Goal: Task Accomplishment & Management: Manage account settings

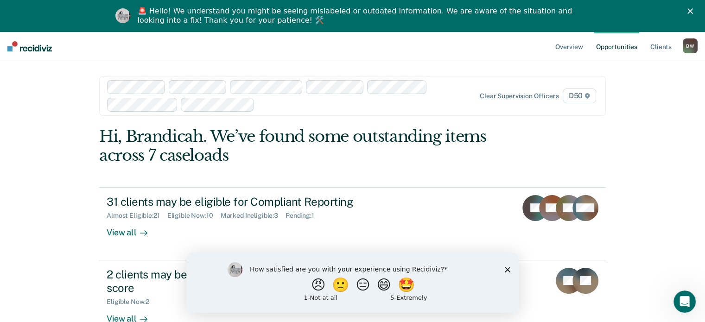
click at [506, 269] on icon "Close survey" at bounding box center [508, 270] width 6 height 6
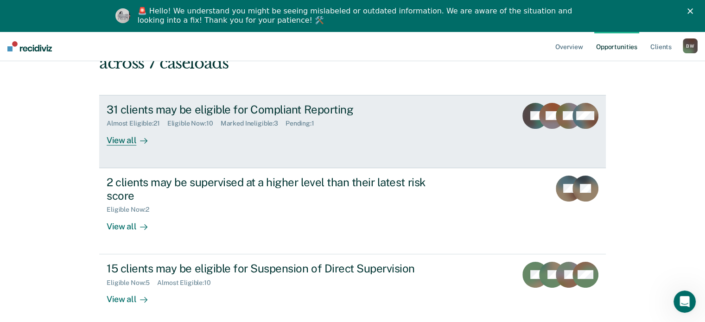
scroll to position [96, 0]
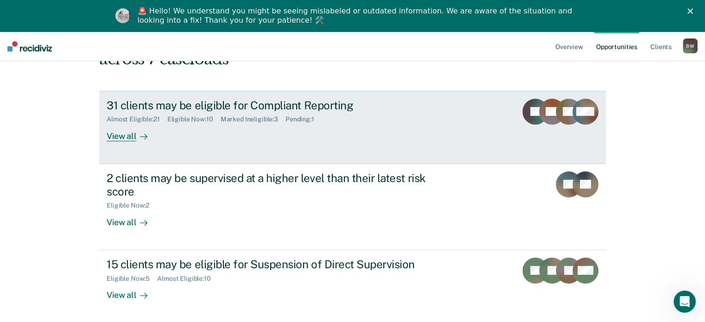
click at [118, 135] on div "View all" at bounding box center [133, 132] width 52 height 18
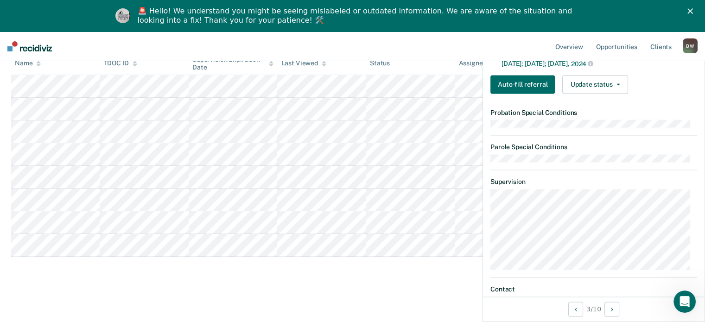
scroll to position [232, 0]
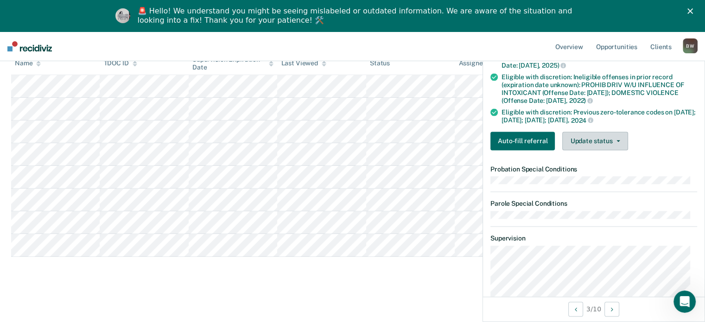
click at [599, 138] on button "Update status" at bounding box center [595, 141] width 65 height 19
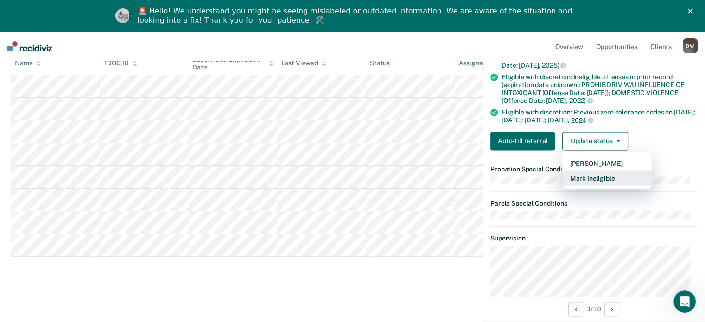
click at [588, 178] on button "Mark Ineligible" at bounding box center [608, 178] width 90 height 15
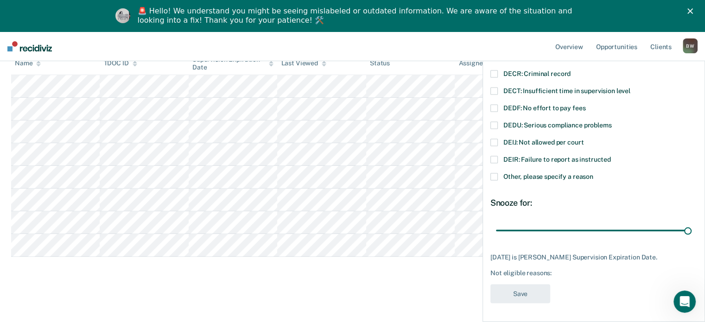
scroll to position [77, 0]
click at [497, 173] on span at bounding box center [494, 176] width 7 height 7
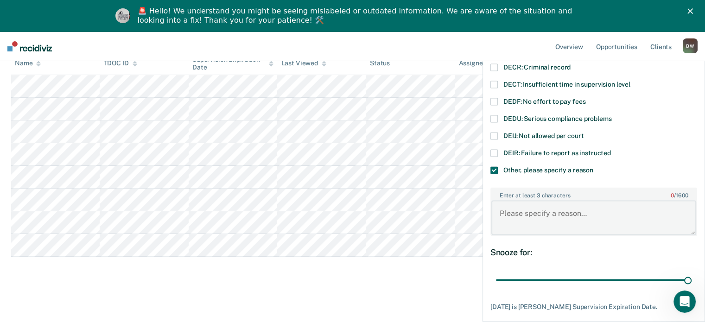
click at [518, 208] on textarea "Enter at least 3 characters 0 / 1600" at bounding box center [594, 218] width 205 height 34
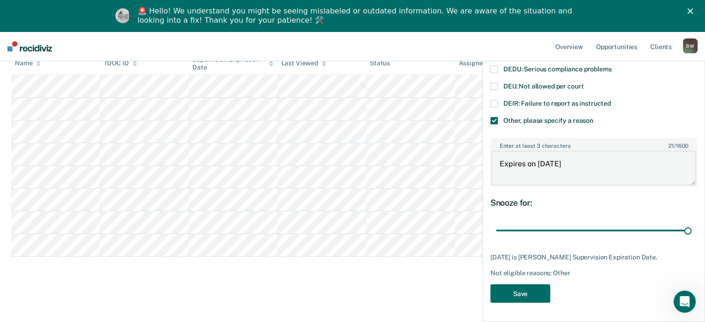
scroll to position [132, 0]
type textarea "Expires on [DATE]"
click at [530, 296] on button "Save" at bounding box center [521, 293] width 60 height 19
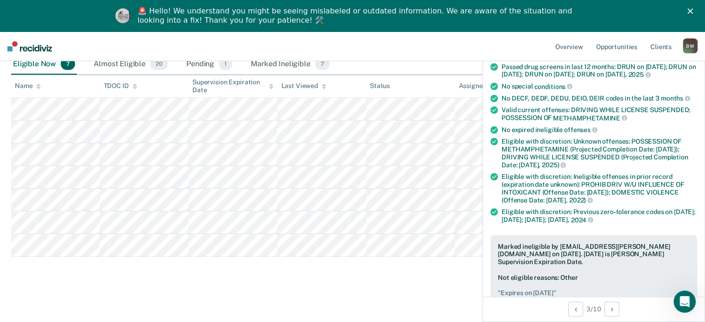
click at [425, 42] on nav "Overview Opportunities Client s [PERSON_NAME] Profile How it works Log Out" at bounding box center [352, 47] width 705 height 30
click at [693, 13] on icon "Close" at bounding box center [691, 11] width 6 height 6
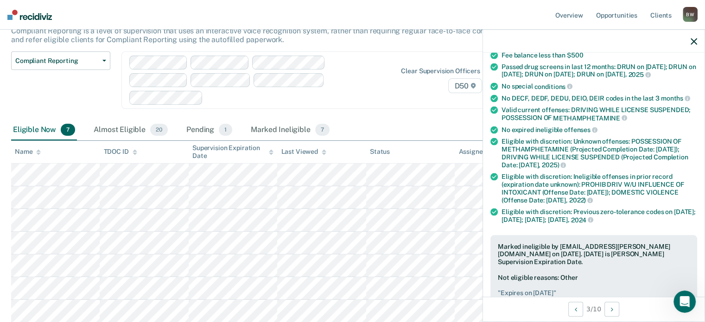
scroll to position [0, 0]
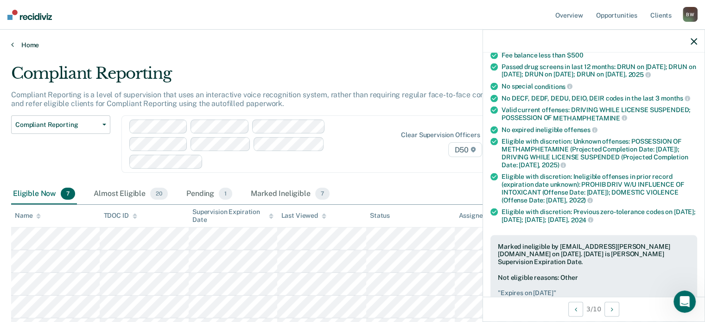
click at [30, 44] on link "Home" at bounding box center [352, 45] width 683 height 8
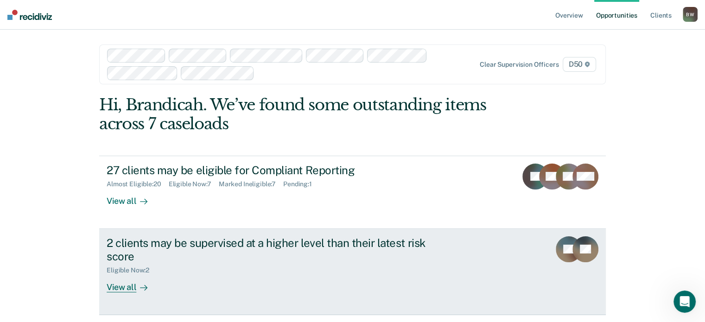
click at [127, 290] on div "View all" at bounding box center [133, 284] width 52 height 18
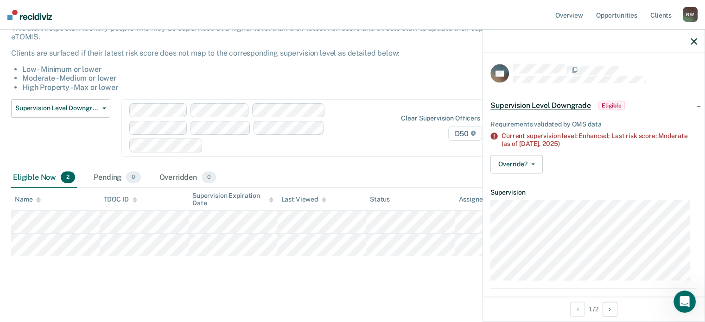
click at [324, 164] on div "Supervision Level Downgrade Compliant Reporting Supervision Level Downgrade Sus…" at bounding box center [275, 133] width 529 height 69
click at [390, 159] on div "Supervision Level Downgrade Compliant Reporting Supervision Level Downgrade Sus…" at bounding box center [275, 133] width 529 height 69
click at [692, 41] on icon "button" at bounding box center [694, 41] width 6 height 6
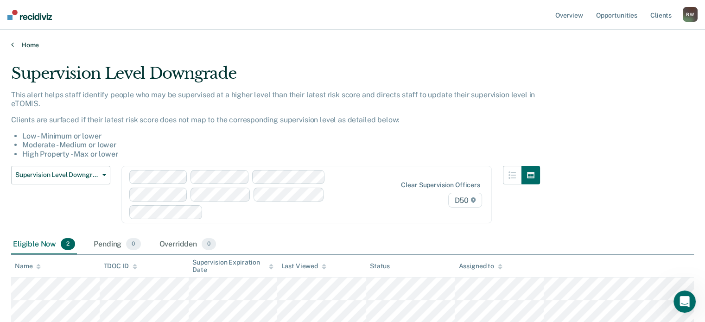
click at [24, 47] on link "Home" at bounding box center [352, 45] width 683 height 8
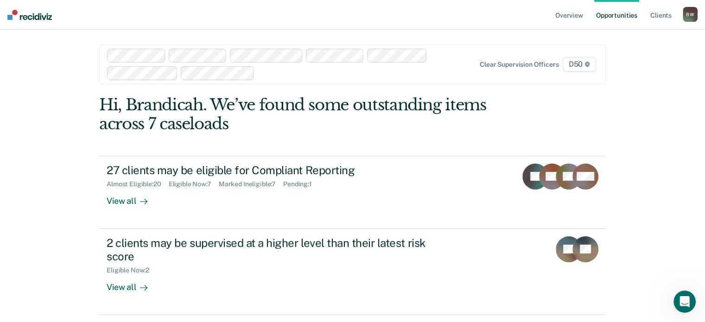
click at [279, 78] on div at bounding box center [279, 65] width 344 height 32
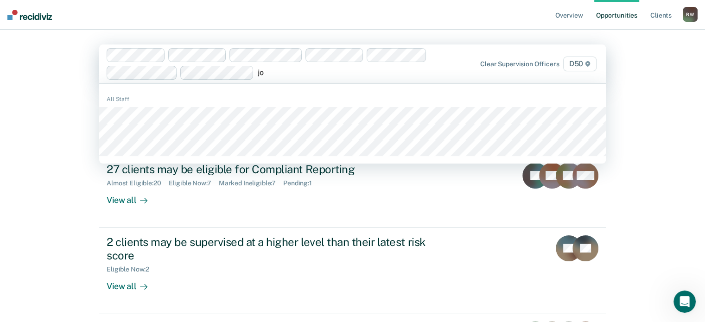
type input "[PERSON_NAME]"
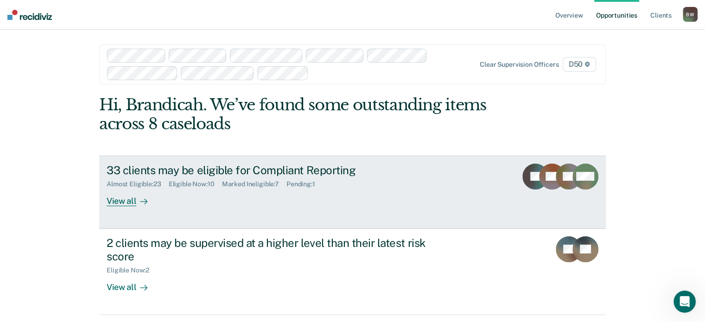
click at [130, 201] on div "View all" at bounding box center [133, 197] width 52 height 18
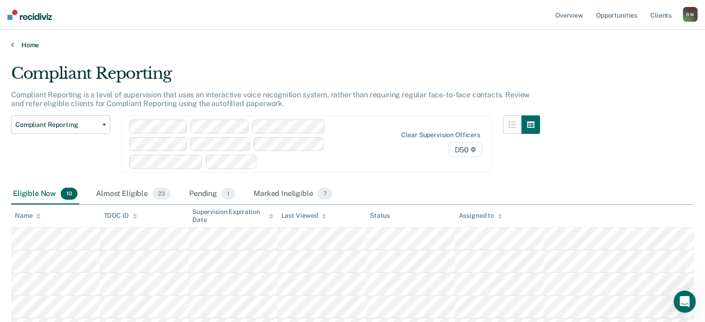
click at [33, 43] on link "Home" at bounding box center [352, 45] width 683 height 8
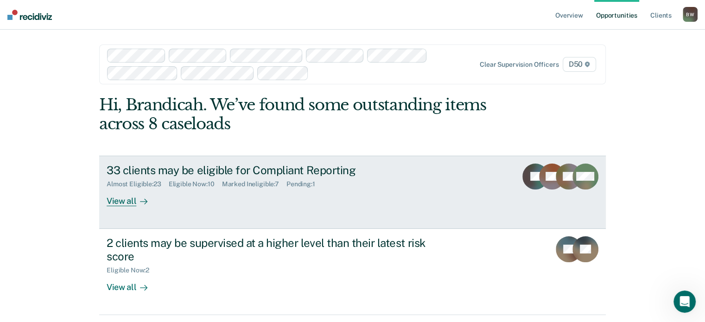
click at [122, 200] on div "View all" at bounding box center [133, 197] width 52 height 18
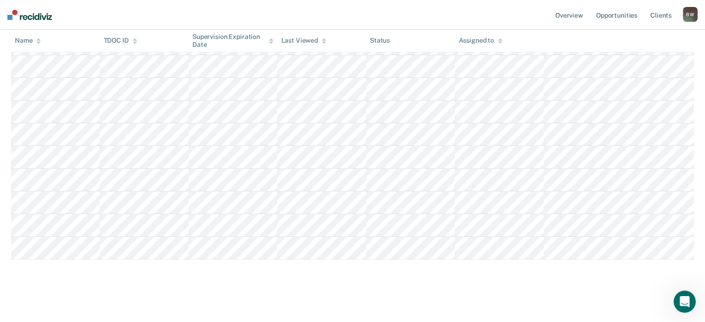
scroll to position [198, 0]
